Goal: Information Seeking & Learning: Learn about a topic

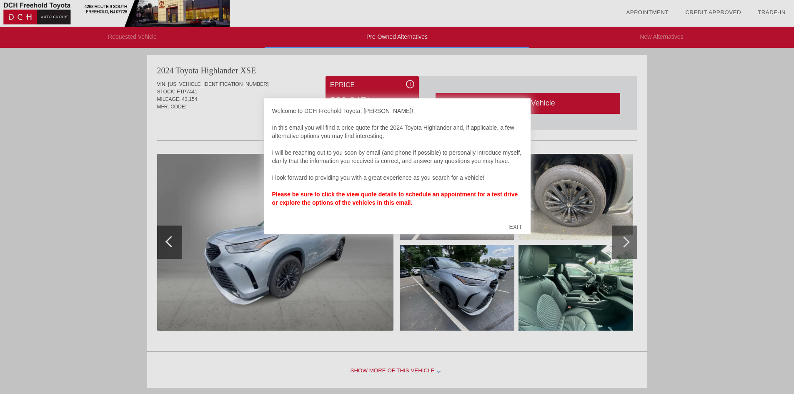
click at [519, 225] on div "EXIT" at bounding box center [516, 226] width 30 height 25
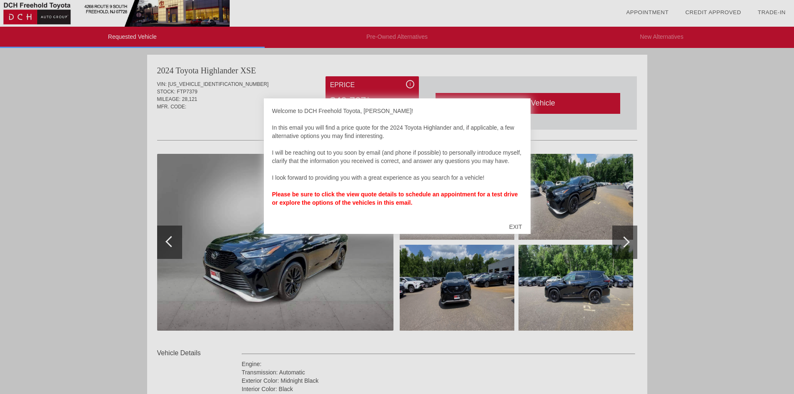
click at [514, 226] on div "EXIT" at bounding box center [516, 226] width 30 height 25
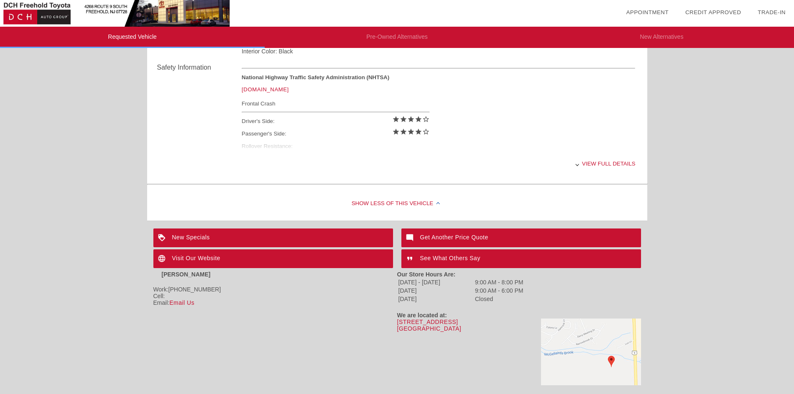
scroll to position [312, 0]
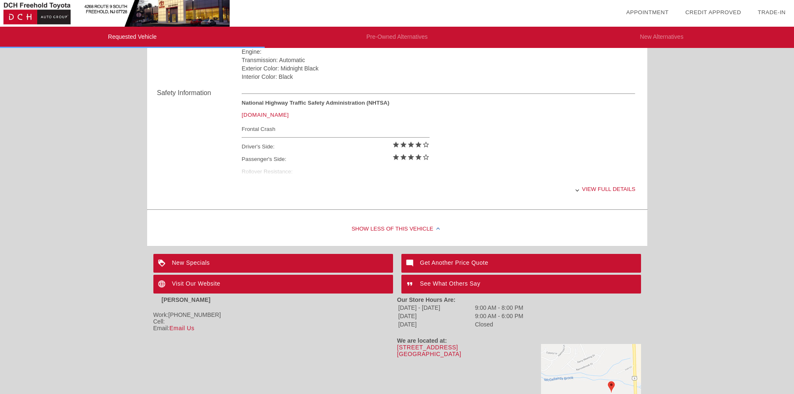
click at [581, 189] on div "View full details" at bounding box center [439, 189] width 394 height 20
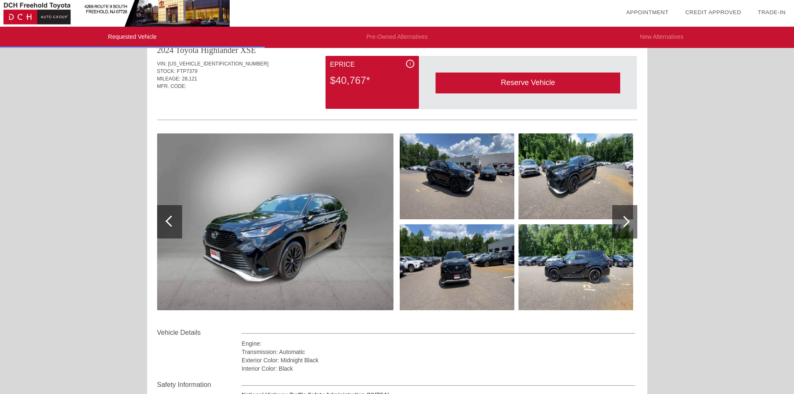
scroll to position [0, 0]
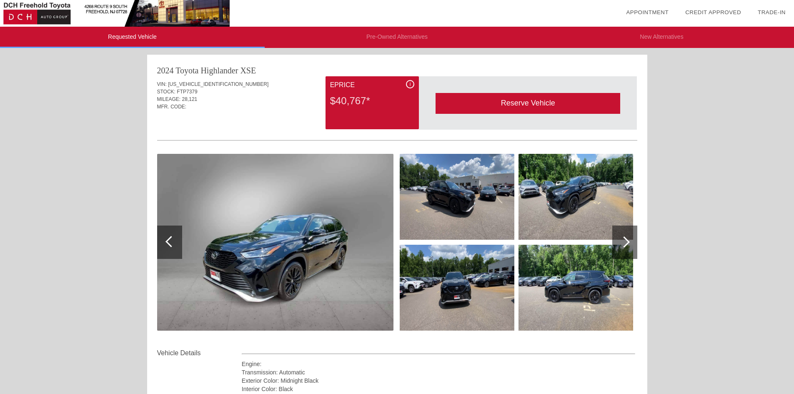
click at [492, 275] on img at bounding box center [457, 288] width 115 height 86
